Goal: Information Seeking & Learning: Learn about a topic

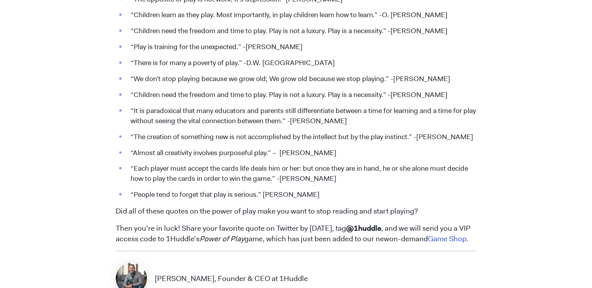
scroll to position [1050, 0]
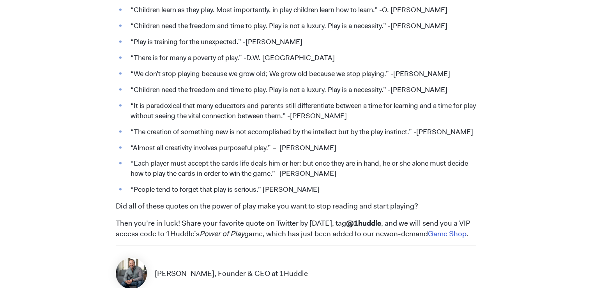
scroll to position [1048, 0]
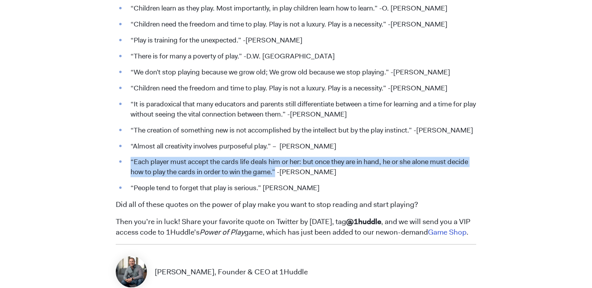
drag, startPoint x: 131, startPoint y: 165, endPoint x: 277, endPoint y: 179, distance: 146.6
click at [277, 177] on li "“Each player must accept the cards life deals him or her: but once they are in …" at bounding box center [302, 167] width 350 height 20
copy li "“Each player must accept the cards life deals him or her: but once they are in …"
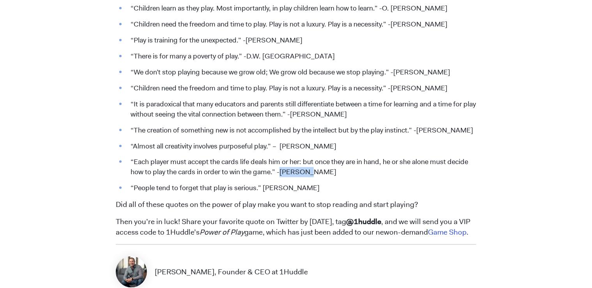
drag, startPoint x: 281, startPoint y: 174, endPoint x: 308, endPoint y: 176, distance: 27.4
click at [308, 176] on li "“Each player must accept the cards life deals him or her: but once they are in …" at bounding box center [302, 167] width 350 height 20
copy li "Voltaire"
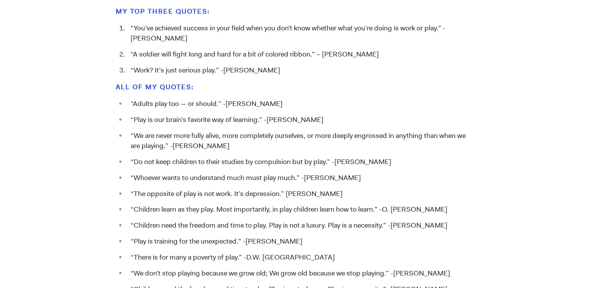
scroll to position [847, 0]
